Goal: Information Seeking & Learning: Find specific fact

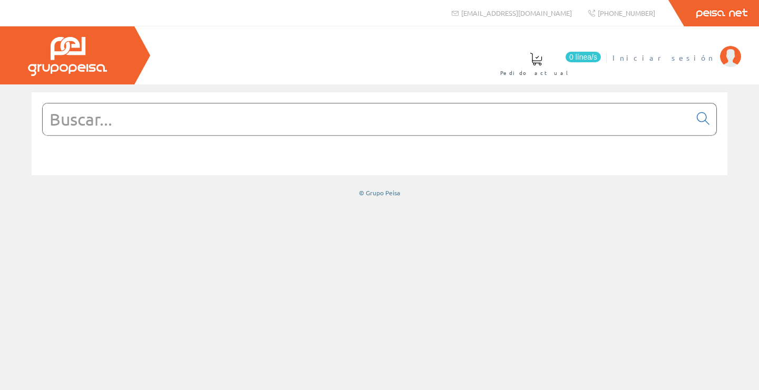
click at [706, 51] on link "Iniciar sesión" at bounding box center [677, 49] width 129 height 10
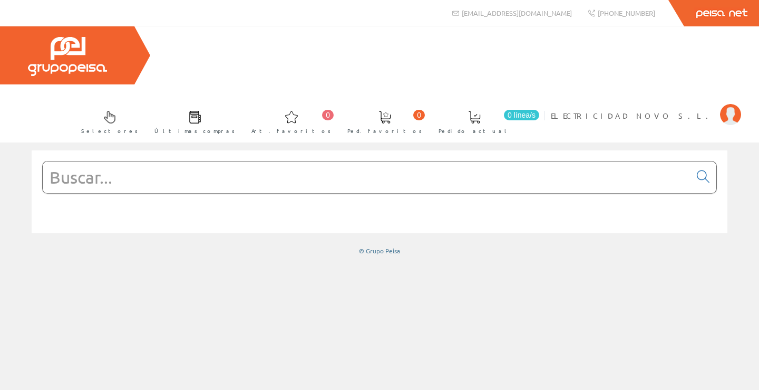
click at [373, 161] on input "text" at bounding box center [367, 177] width 648 height 32
paste input "201346"
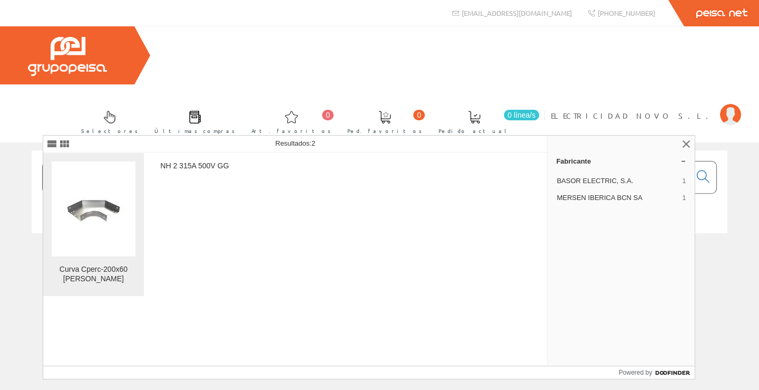
type input "201346"
click at [69, 219] on img at bounding box center [93, 209] width 67 height 50
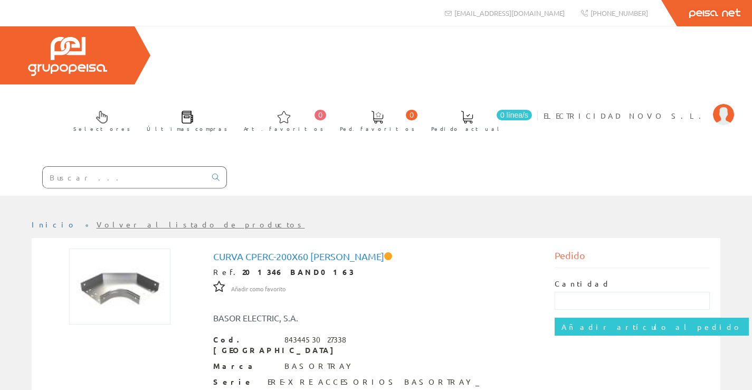
click at [111, 167] on input "text" at bounding box center [124, 177] width 163 height 21
paste input "201460"
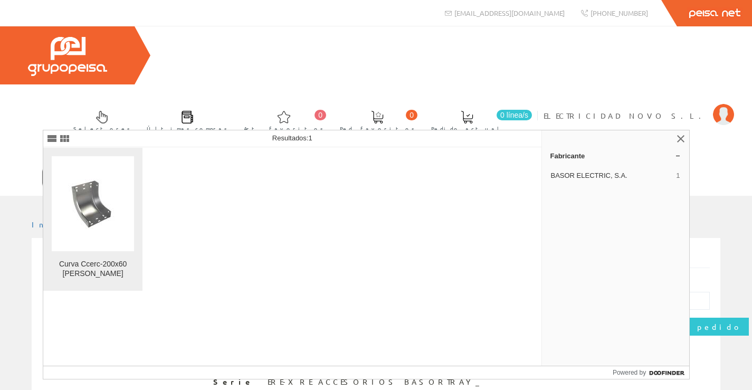
type input "201460"
click at [92, 215] on img at bounding box center [93, 204] width 67 height 50
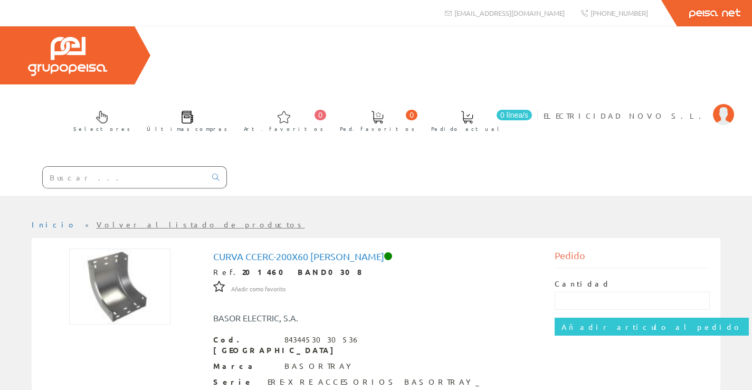
click at [82, 167] on input "text" at bounding box center [124, 177] width 163 height 21
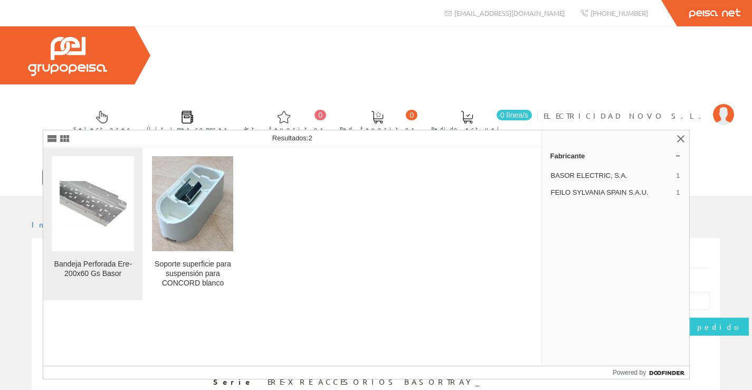
type input "201199"
click at [85, 190] on img at bounding box center [93, 203] width 67 height 45
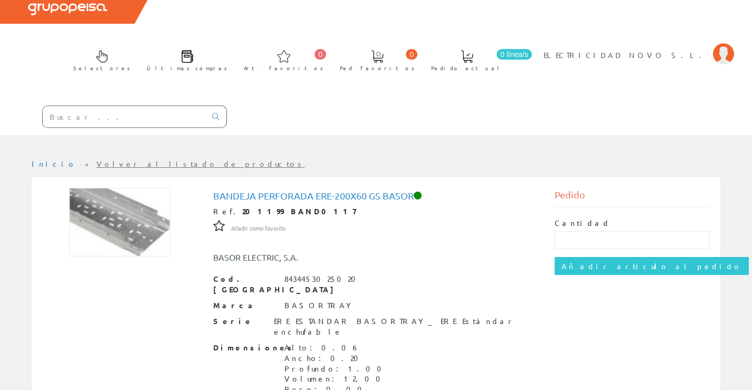
scroll to position [132, 0]
